Goal: Information Seeking & Learning: Check status

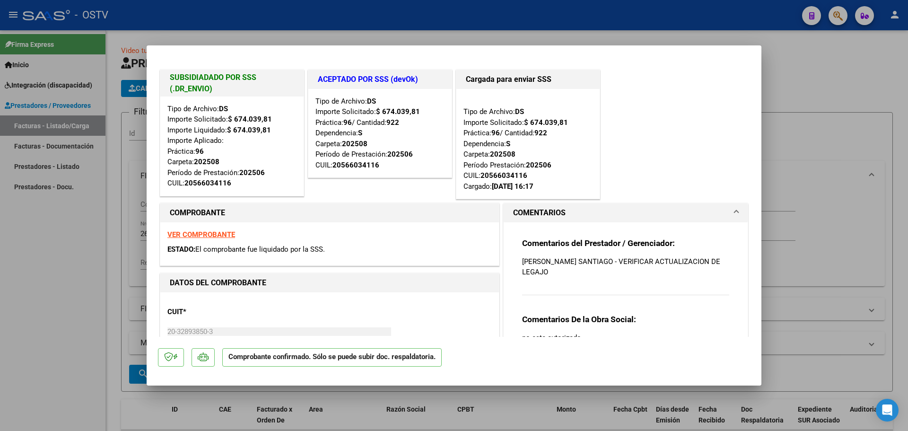
scroll to position [7, 0]
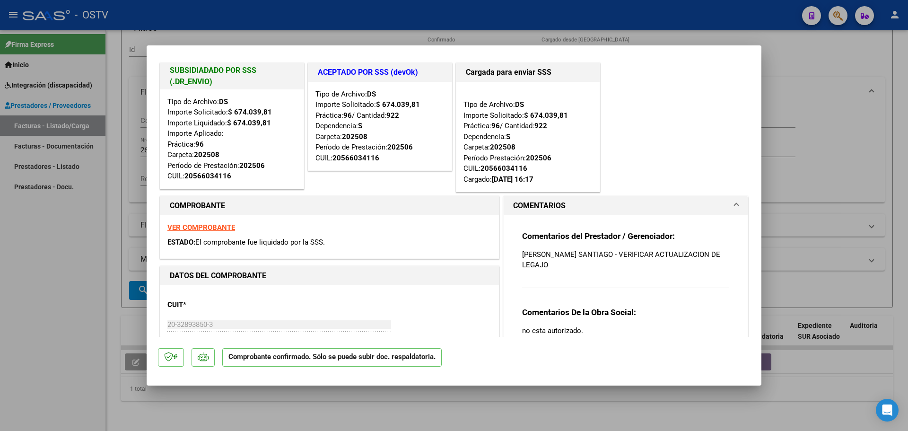
type input "$ 0,00"
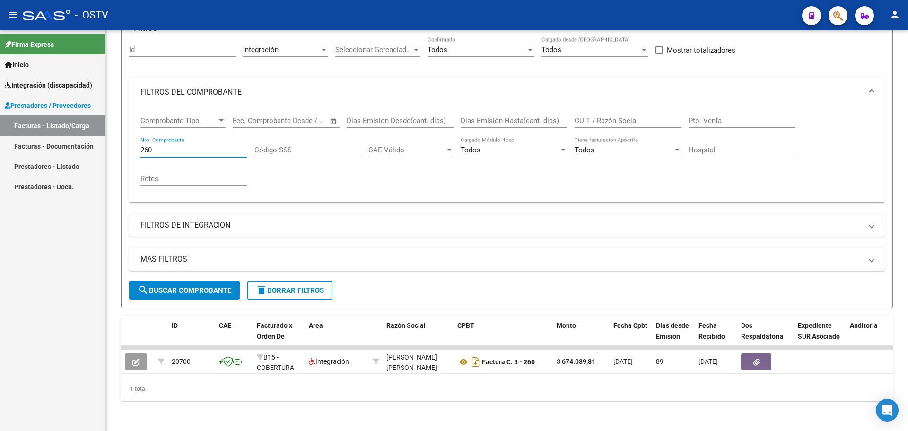
drag, startPoint x: 161, startPoint y: 140, endPoint x: 94, endPoint y: 165, distance: 72.3
click at [94, 165] on mat-sidenav-container "Firma Express Inicio Instructivos Contacto OS Integración (discapacidad) Certif…" at bounding box center [454, 230] width 908 height 401
click at [302, 286] on span "delete Borrar Filtros" at bounding box center [290, 290] width 68 height 9
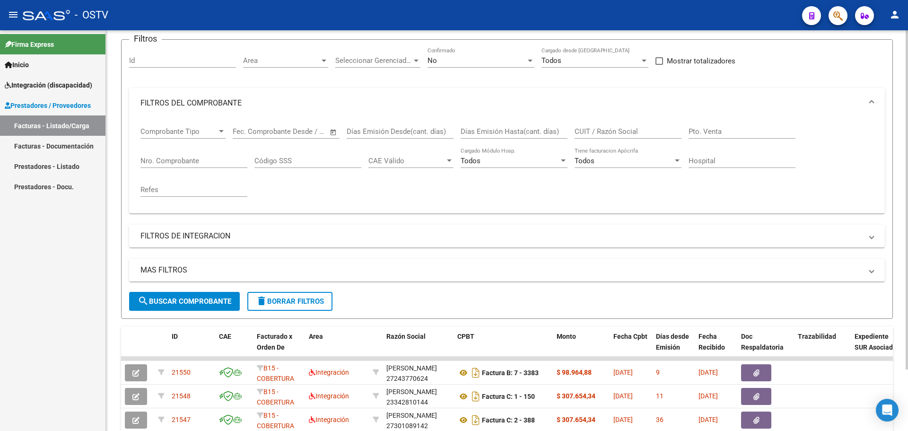
scroll to position [91, 0]
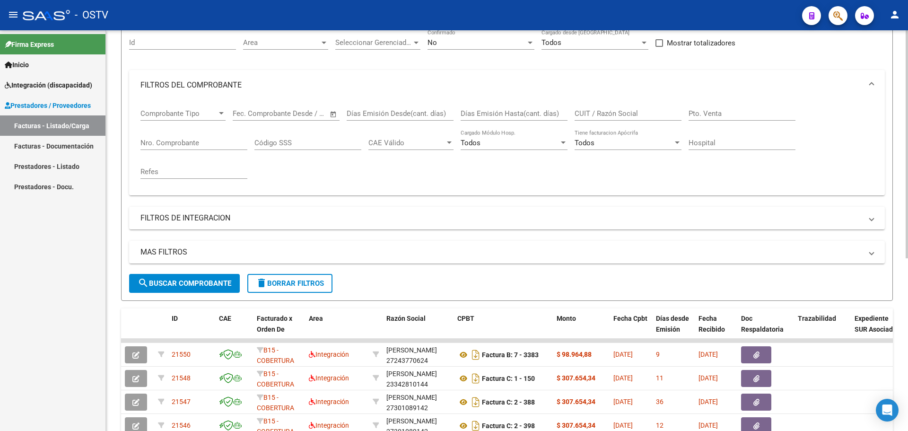
click at [630, 113] on input "CUIT / Razón Social" at bounding box center [628, 113] width 107 height 9
click at [169, 143] on input "Nro. Comprobante" at bounding box center [194, 143] width 107 height 9
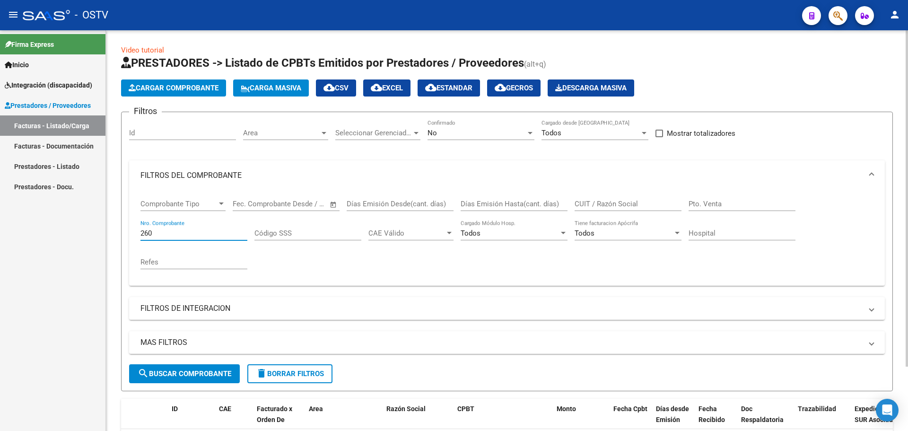
scroll to position [0, 0]
type input "260"
click at [477, 124] on div "No Confirmado" at bounding box center [481, 130] width 107 height 20
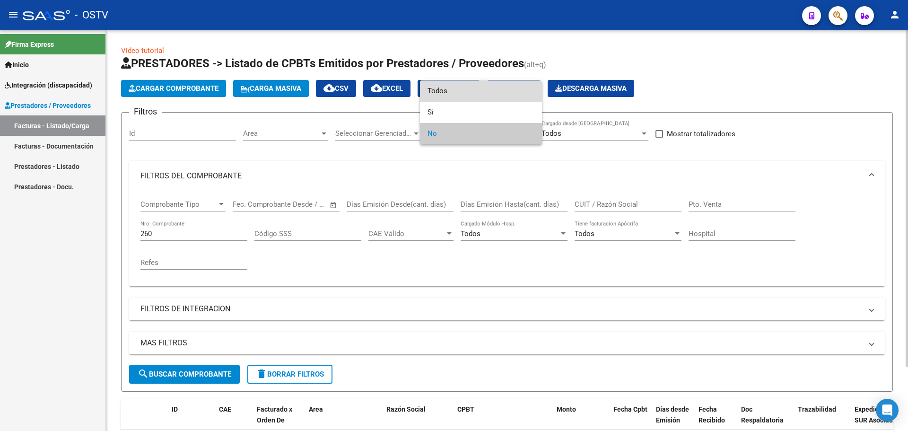
drag, startPoint x: 476, startPoint y: 92, endPoint x: 452, endPoint y: 167, distance: 78.9
click at [476, 92] on span "Todos" at bounding box center [481, 90] width 107 height 21
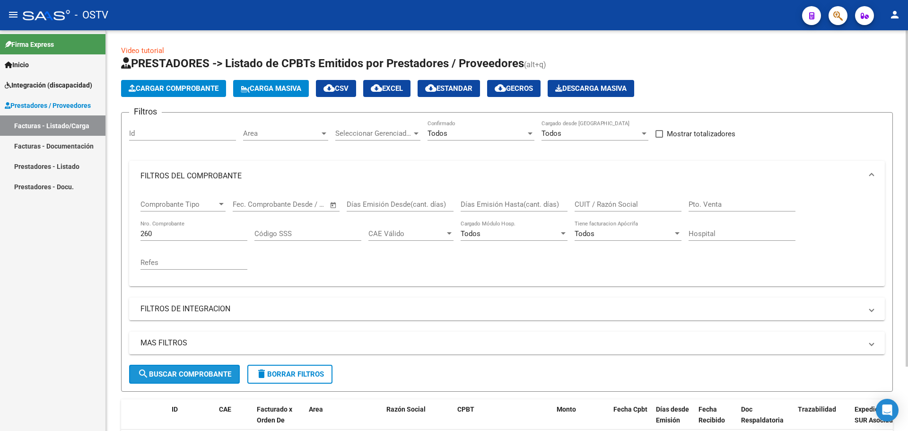
click at [175, 368] on button "search Buscar Comprobante" at bounding box center [184, 374] width 111 height 19
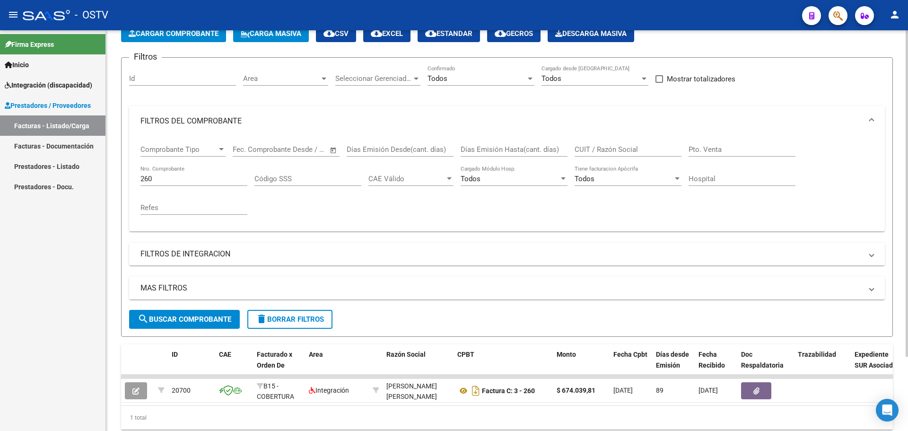
scroll to position [55, 0]
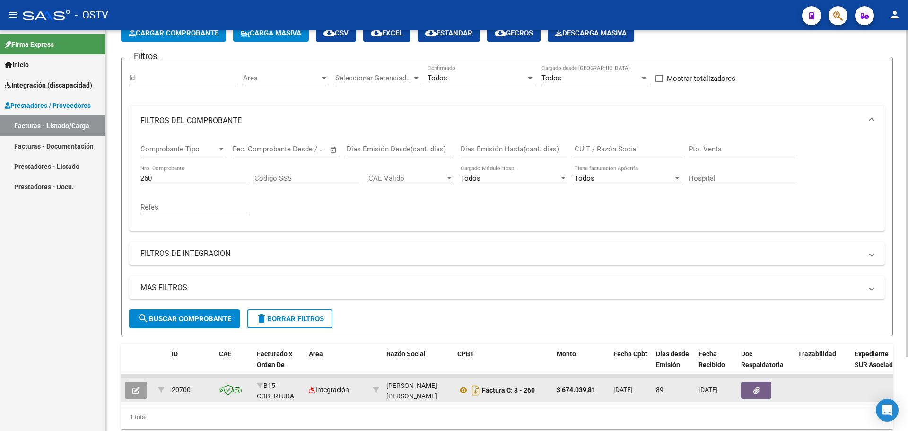
click at [402, 397] on div "[PERSON_NAME] [PERSON_NAME] 20328938503" at bounding box center [418, 390] width 63 height 20
copy div "20328938503"
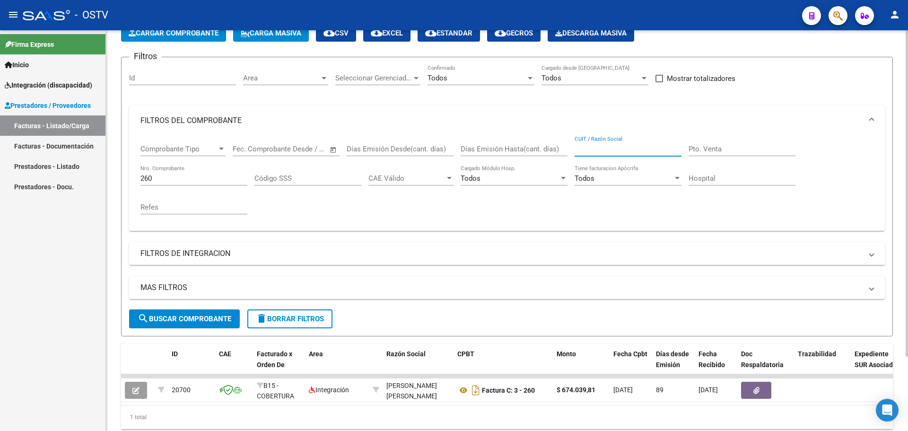
click at [651, 150] on input "CUIT / Razón Social" at bounding box center [628, 149] width 107 height 9
paste input "20328938503"
type input "20328938503"
drag, startPoint x: 176, startPoint y: 176, endPoint x: 93, endPoint y: 204, distance: 88.0
click at [93, 204] on mat-sidenav-container "Firma Express Inicio Instructivos Contacto OS Integración (discapacidad) Certif…" at bounding box center [454, 230] width 908 height 401
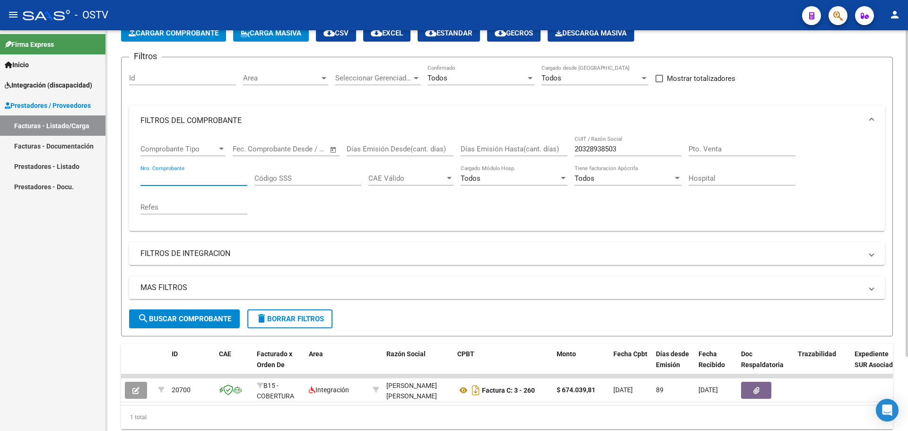
click at [201, 323] on span "search Buscar Comprobante" at bounding box center [185, 319] width 94 height 9
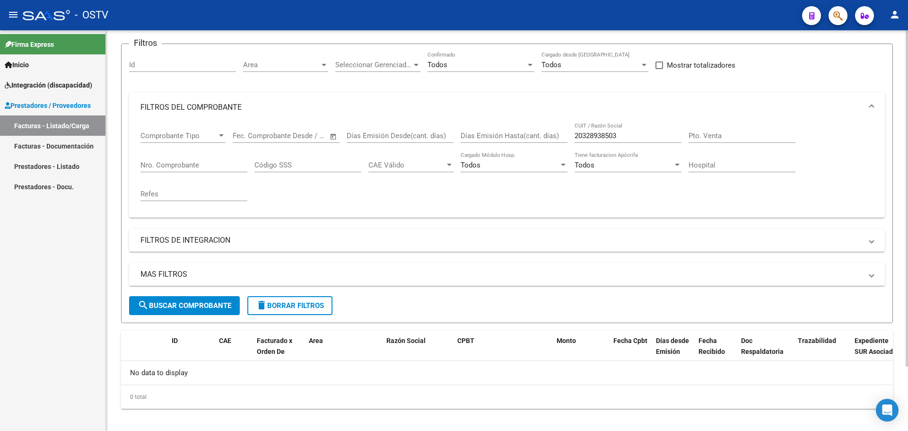
scroll to position [77, 0]
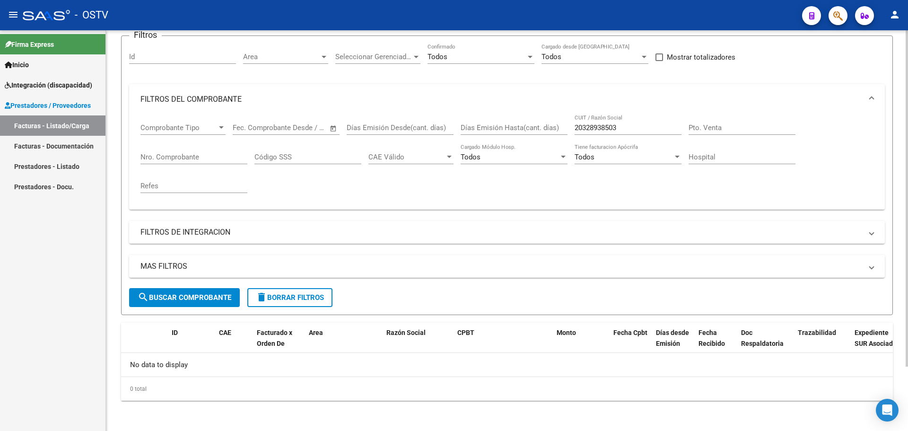
click at [581, 126] on input "20328938503" at bounding box center [628, 127] width 107 height 9
type input "20328938503"
click at [168, 303] on button "search Buscar Comprobante" at bounding box center [184, 297] width 111 height 19
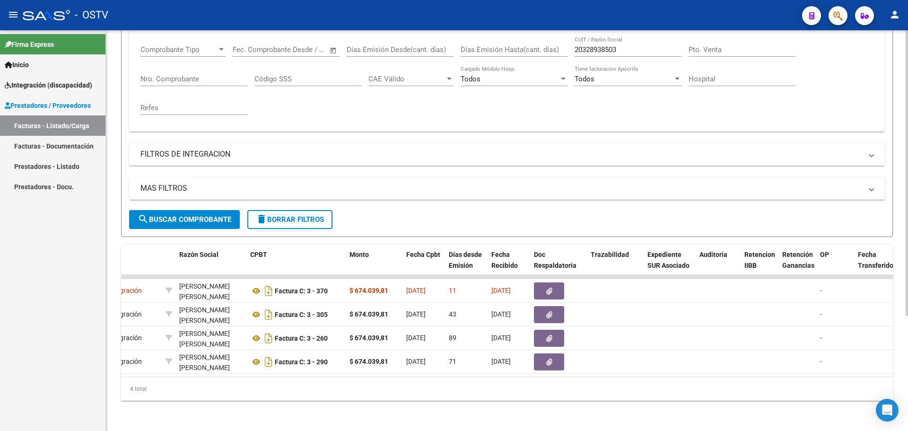
scroll to position [0, 0]
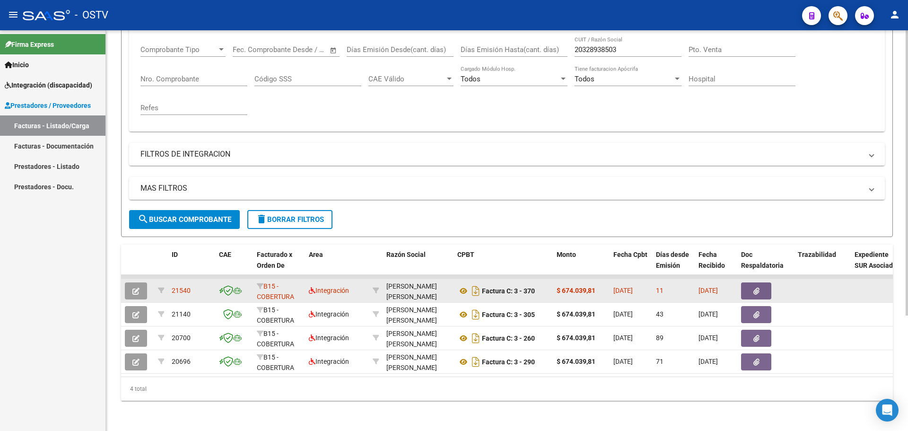
click at [141, 285] on button "button" at bounding box center [136, 290] width 22 height 17
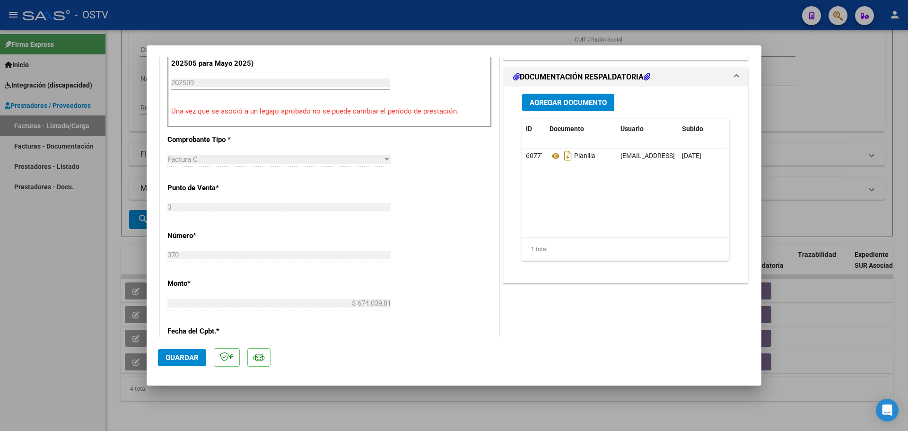
scroll to position [284, 0]
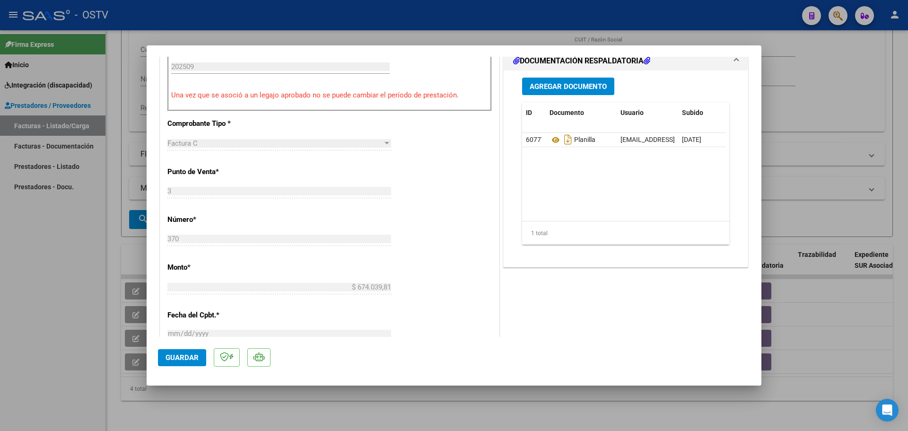
type input "$ 0,00"
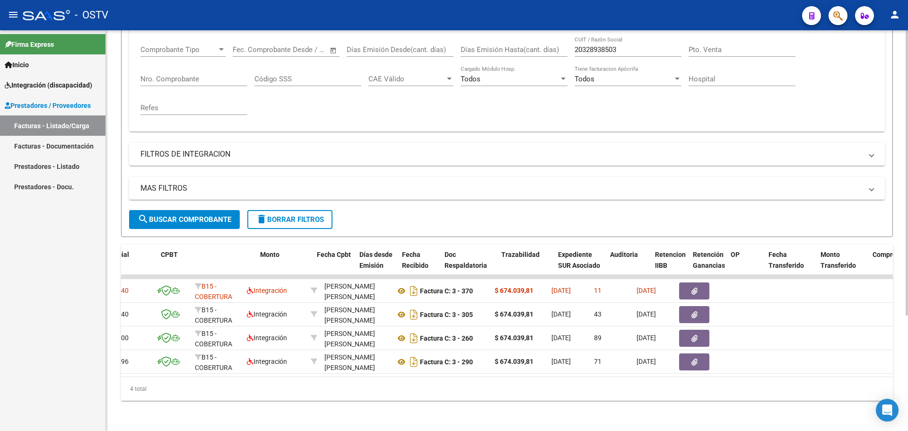
scroll to position [0, 0]
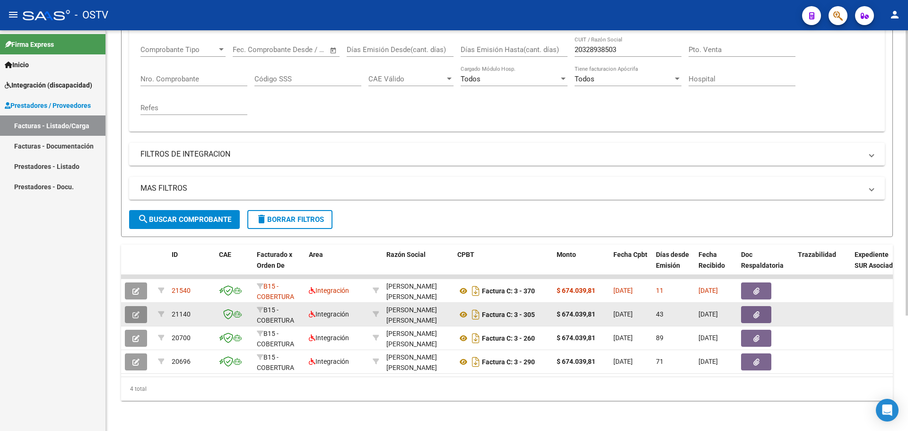
click at [137, 311] on icon "button" at bounding box center [135, 314] width 7 height 7
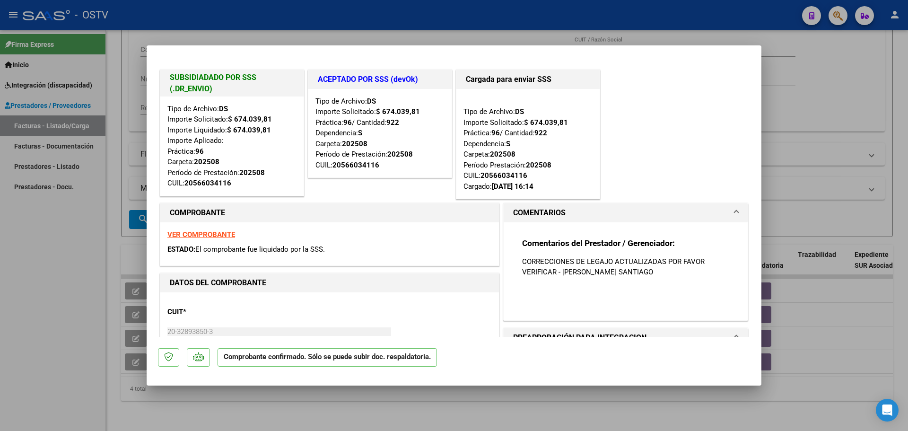
type input "$ 0,00"
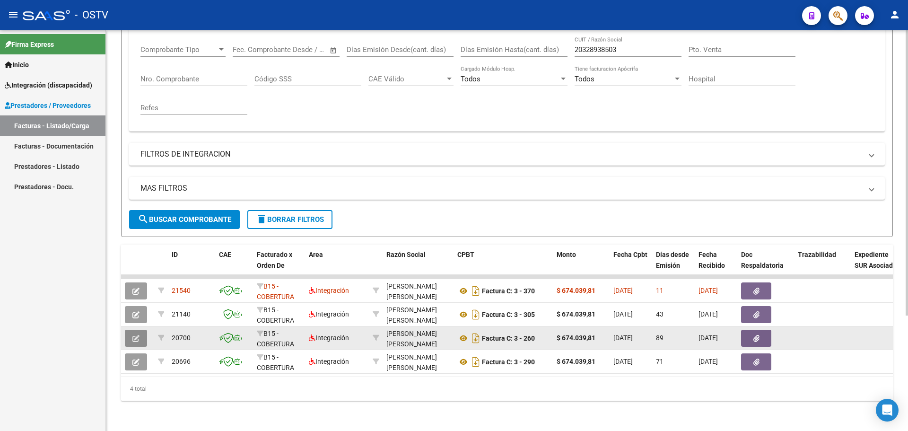
click at [140, 330] on button "button" at bounding box center [136, 338] width 22 height 17
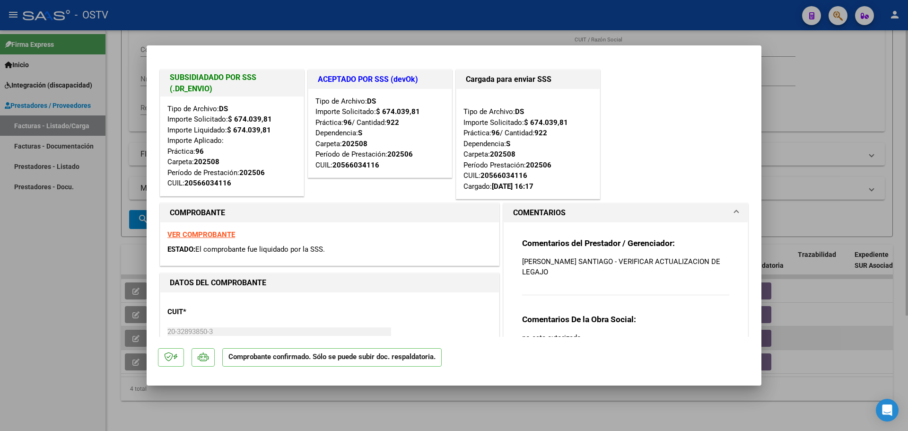
type input "$ 0,00"
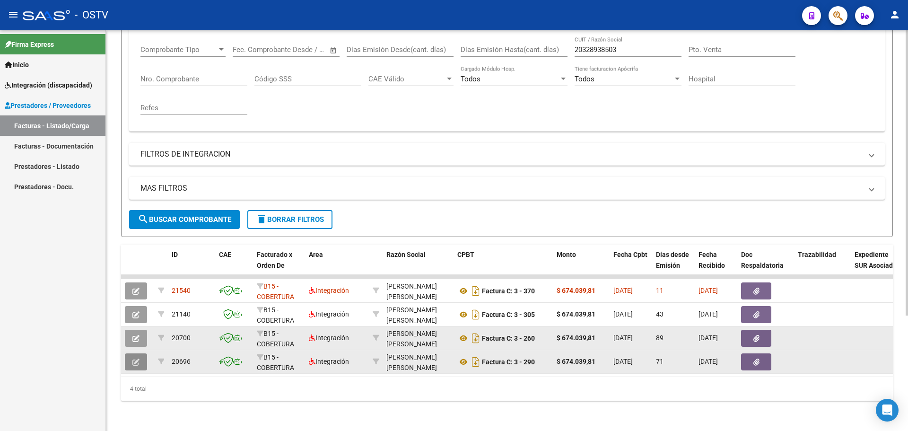
click at [139, 359] on icon "button" at bounding box center [135, 362] width 7 height 7
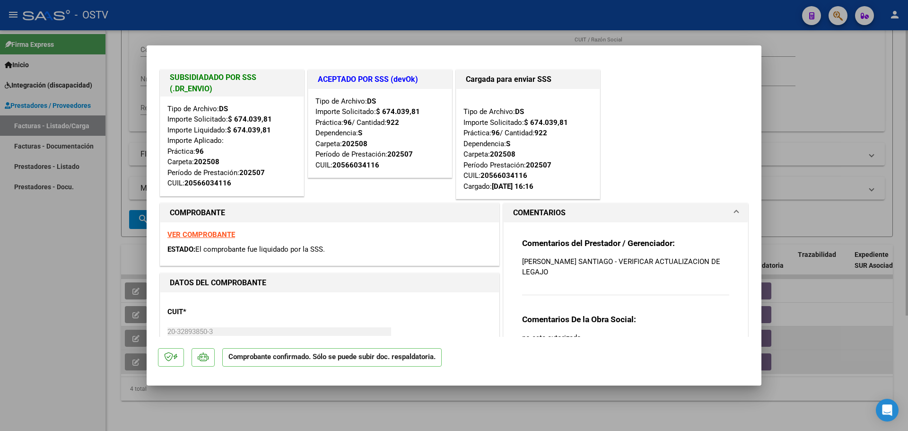
type input "$ 0,00"
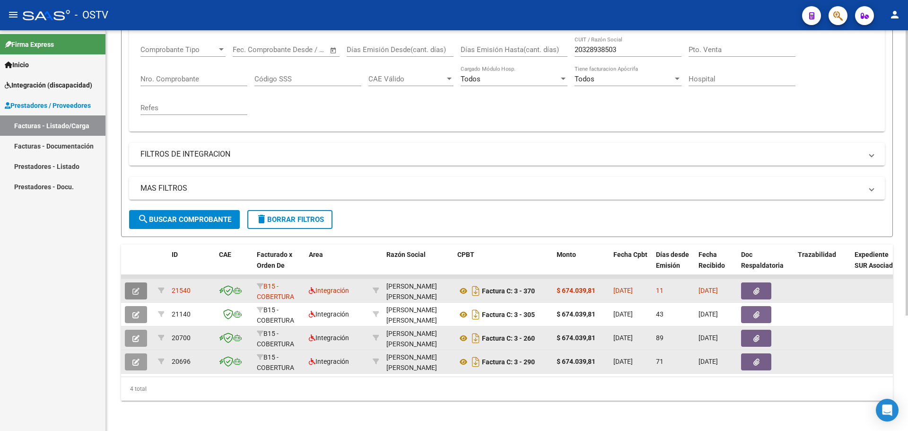
click at [138, 288] on icon "button" at bounding box center [135, 291] width 7 height 7
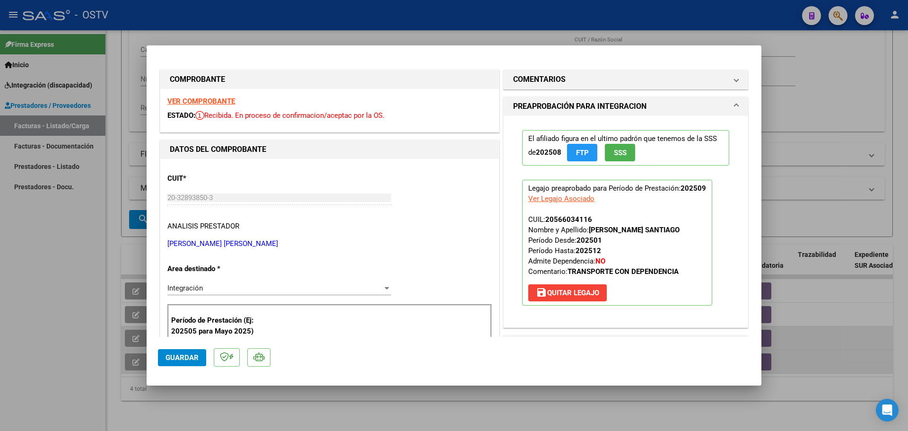
click at [581, 199] on div "Ver Legajo Asociado" at bounding box center [561, 199] width 66 height 10
type input "$ 0,00"
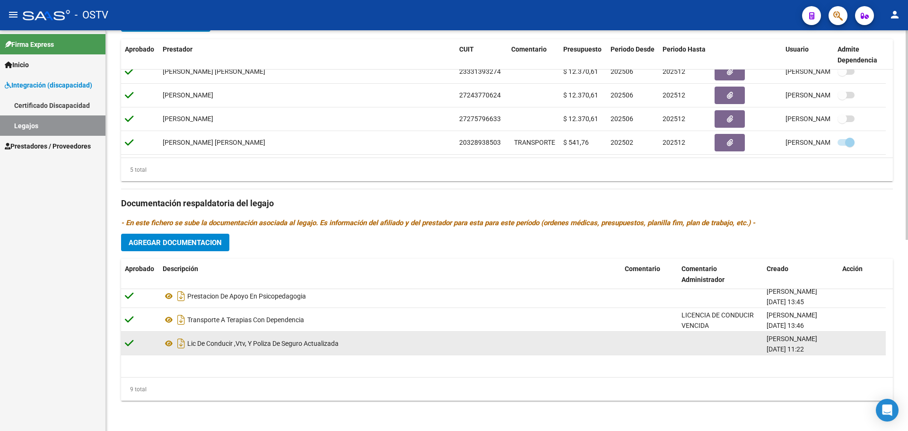
scroll to position [128, 0]
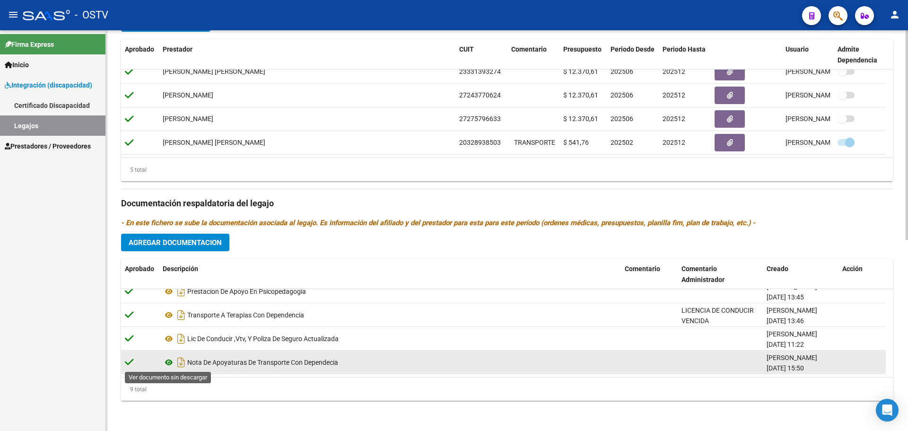
click at [171, 362] on icon at bounding box center [169, 362] width 12 height 11
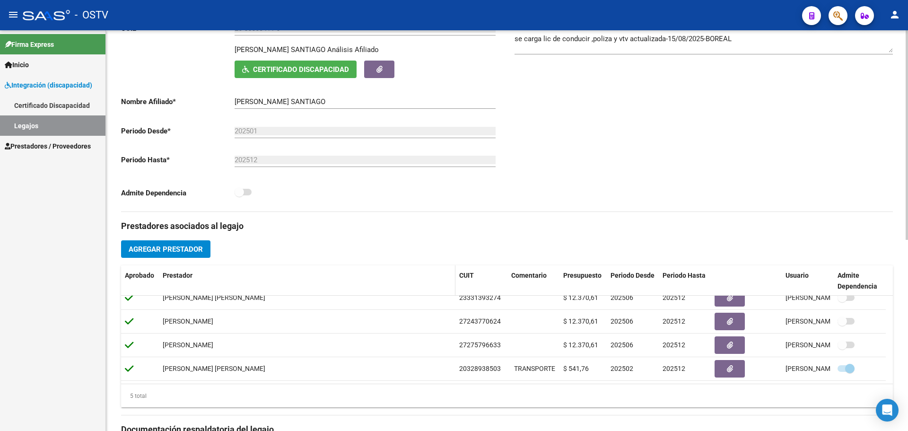
scroll to position [81, 0]
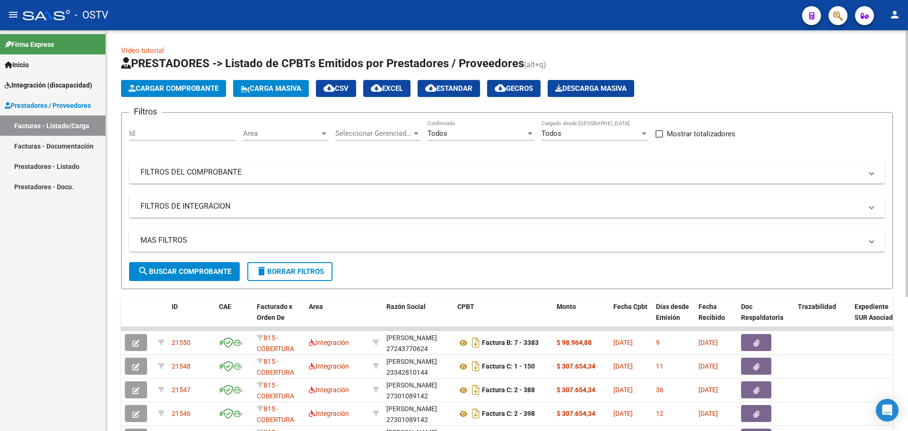
click at [174, 171] on mat-panel-title "FILTROS DEL COMPROBANTE" at bounding box center [502, 172] width 722 height 10
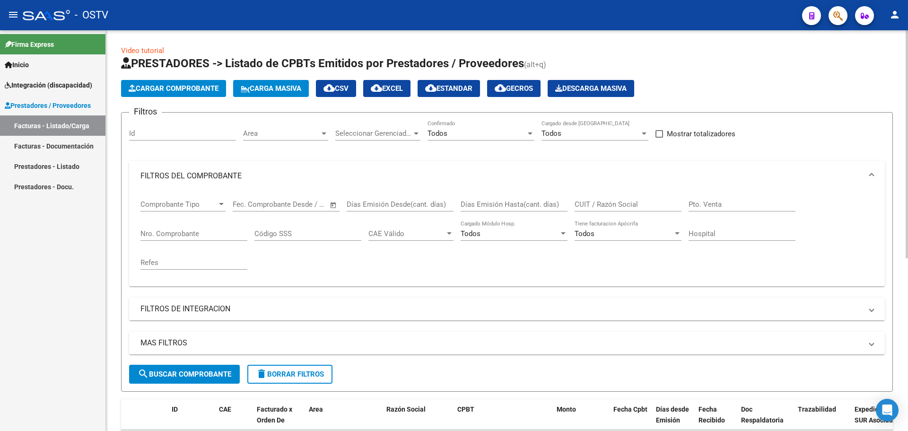
click at [173, 232] on input "Nro. Comprobante" at bounding box center [194, 233] width 107 height 9
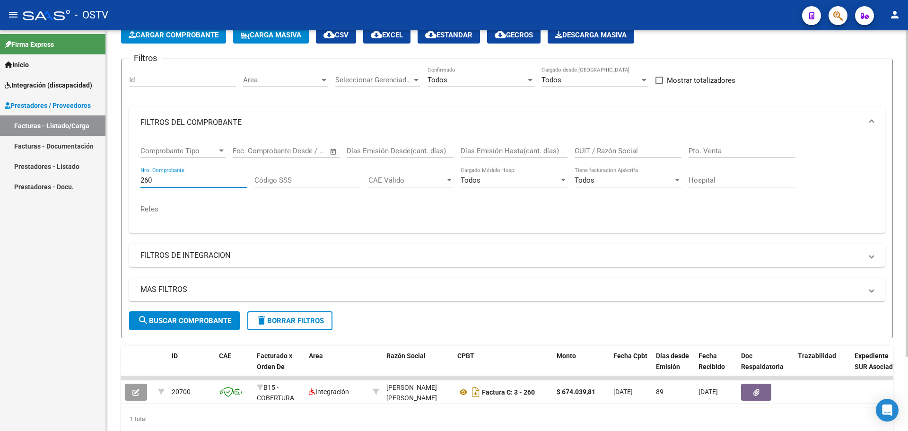
scroll to position [91, 0]
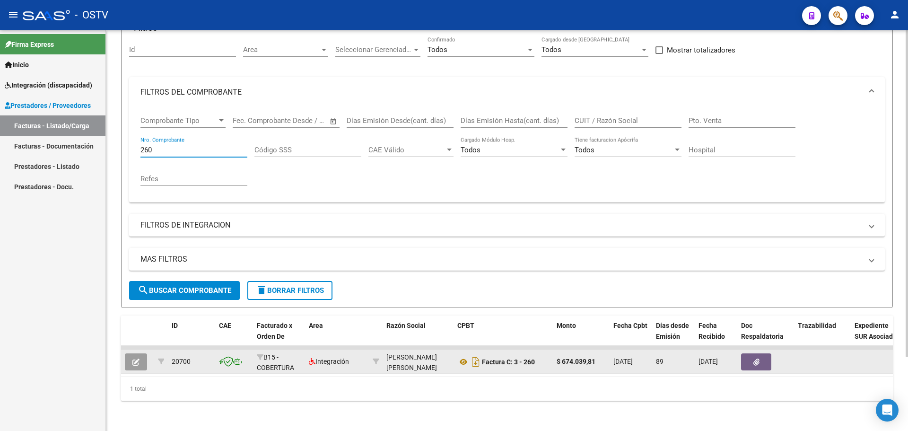
type input "260"
click at [408, 363] on div "[PERSON_NAME] [PERSON_NAME] 20328938503" at bounding box center [418, 362] width 63 height 20
copy div "20328938503"
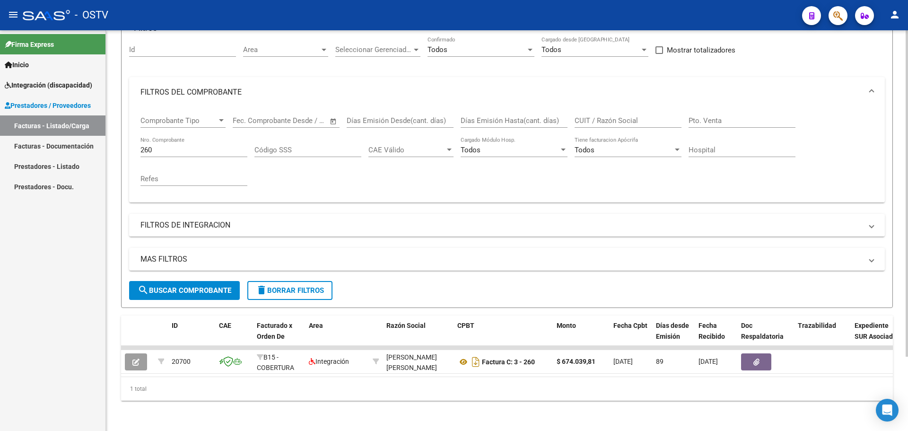
click at [610, 116] on input "CUIT / Razón Social" at bounding box center [628, 120] width 107 height 9
paste input "20328938503"
type input "20328938503"
drag, startPoint x: 96, startPoint y: 158, endPoint x: 66, endPoint y: 167, distance: 31.9
click at [66, 167] on mat-sidenav-container "Firma Express Inicio Instructivos Contacto OS Integración (discapacidad) Certif…" at bounding box center [454, 230] width 908 height 401
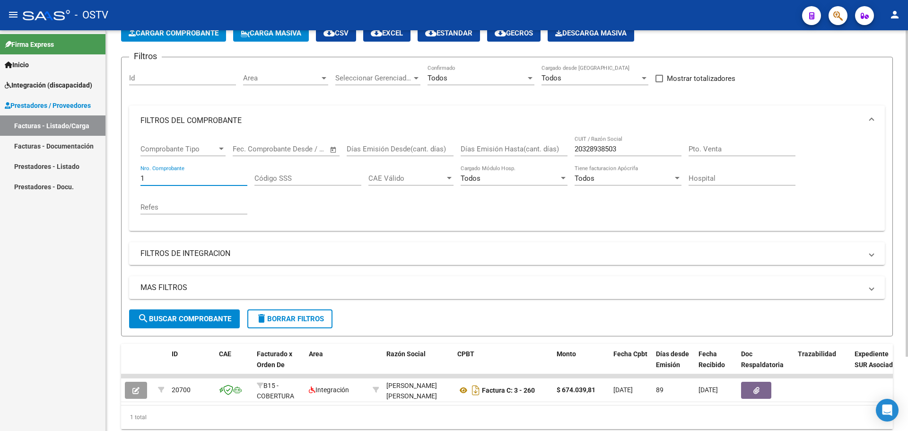
scroll to position [0, 0]
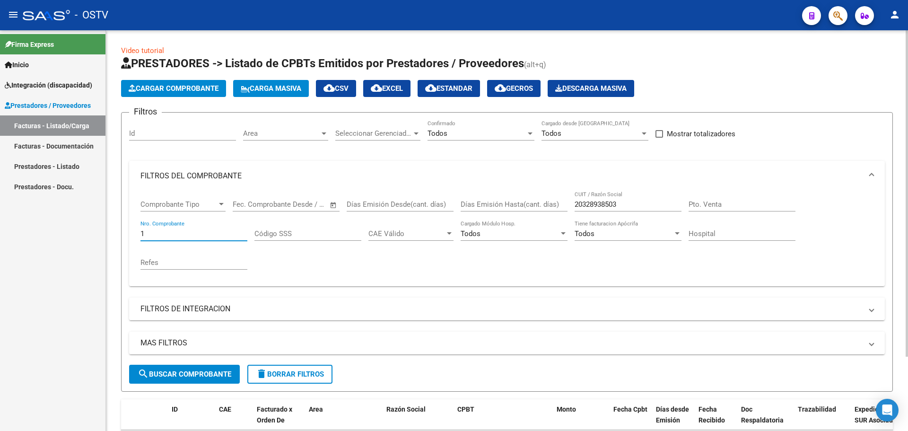
type input "1"
click at [209, 371] on span "search Buscar Comprobante" at bounding box center [185, 374] width 94 height 9
drag, startPoint x: 152, startPoint y: 234, endPoint x: 94, endPoint y: 248, distance: 59.8
click at [94, 248] on mat-sidenav-container "Firma Express Inicio Instructivos Contacto OS Integración (discapacidad) Certif…" at bounding box center [454, 230] width 908 height 401
click at [155, 373] on span "search Buscar Comprobante" at bounding box center [185, 374] width 94 height 9
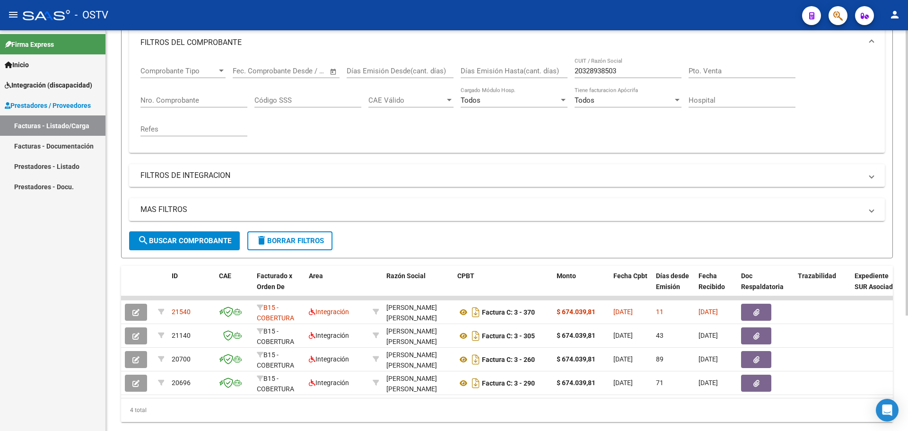
scroll to position [162, 0]
